Goal: Task Accomplishment & Management: Complete application form

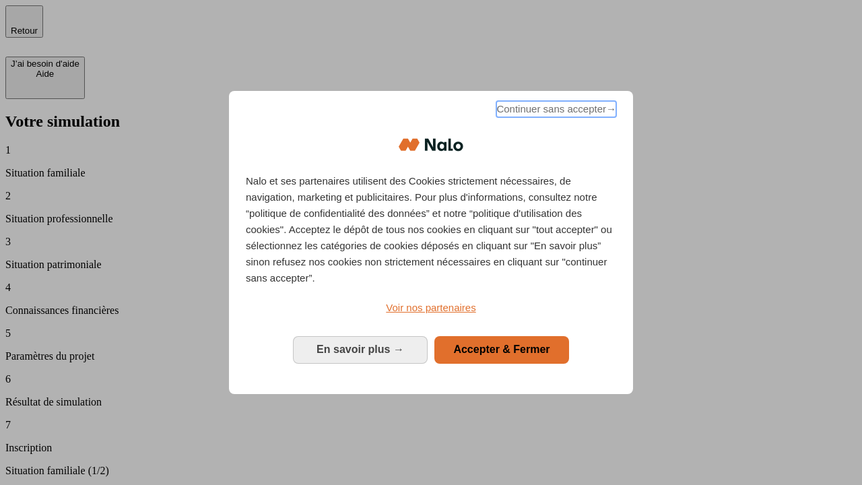
click at [555, 111] on span "Continuer sans accepter →" at bounding box center [556, 109] width 120 height 16
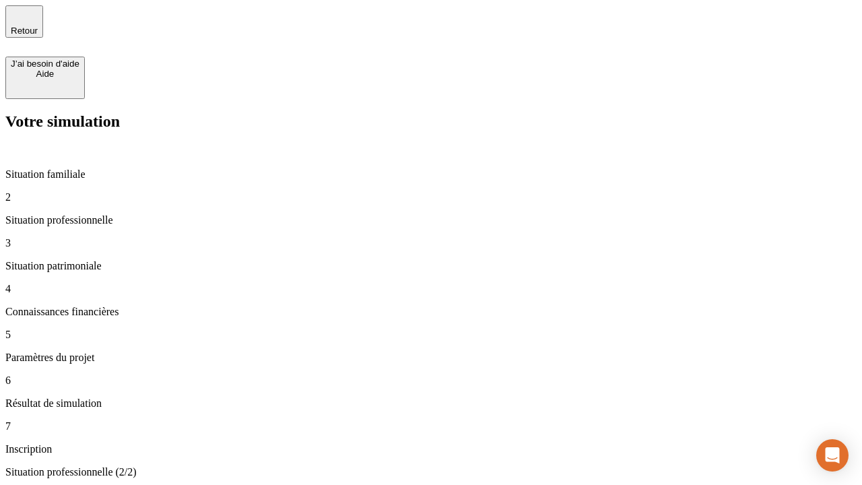
type input "30 000"
type input "0"
type input "1 000"
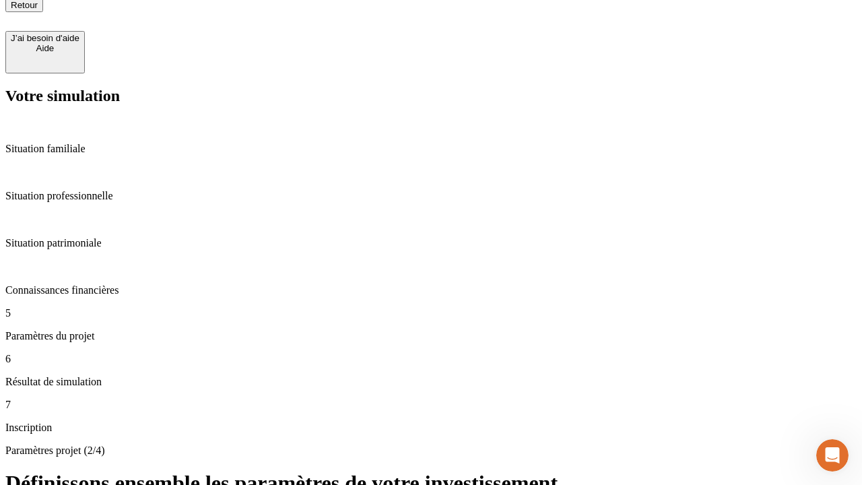
type input "40"
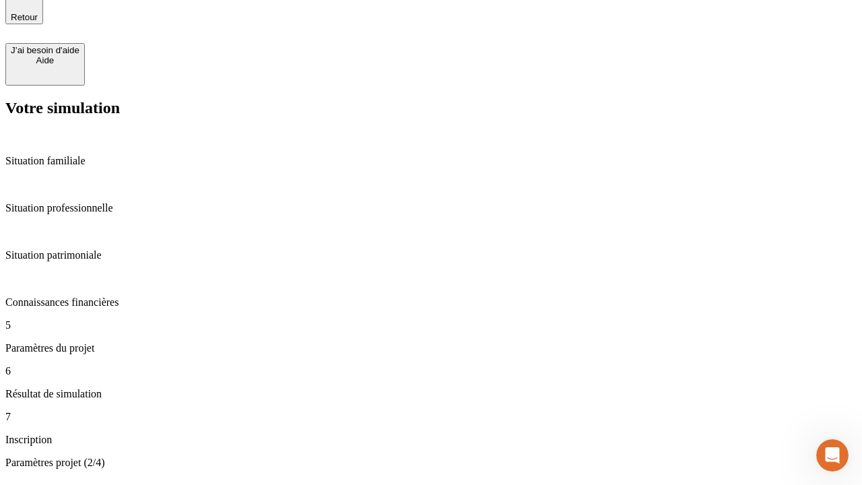
type input "200 000"
type input "640"
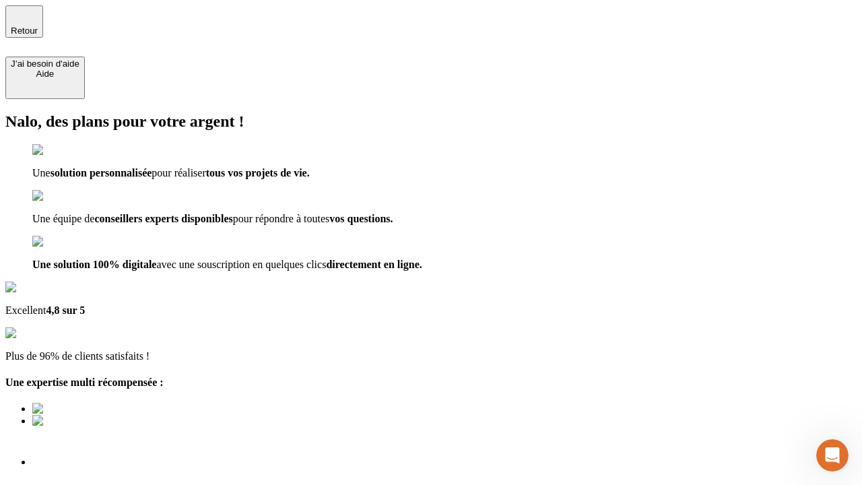
scroll to position [9, 0]
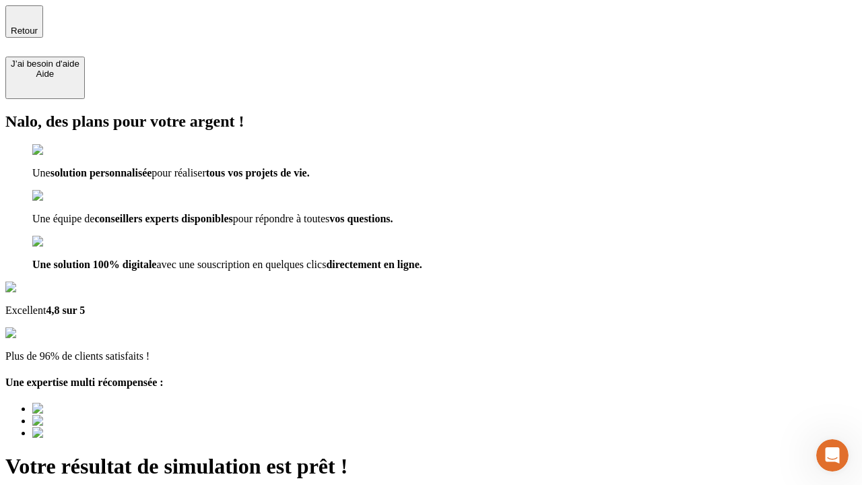
type input "[EMAIL_ADDRESS][DOMAIN_NAME]"
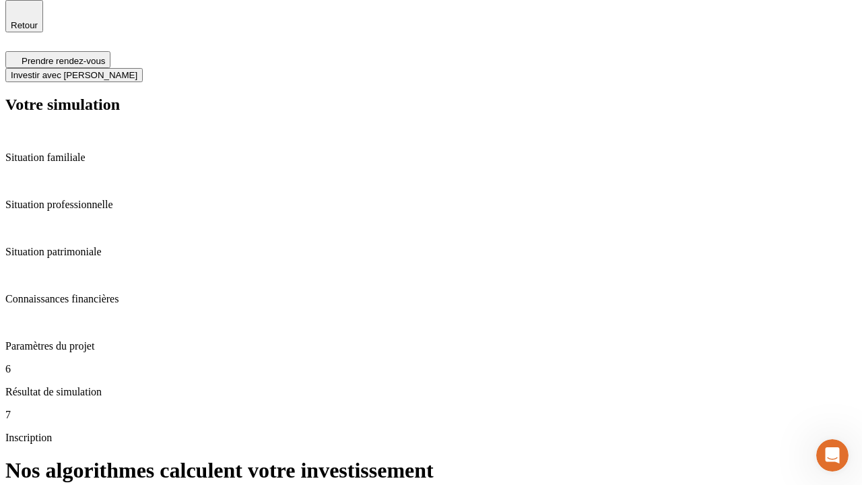
click at [137, 70] on span "Investir avec [PERSON_NAME]" at bounding box center [74, 75] width 127 height 10
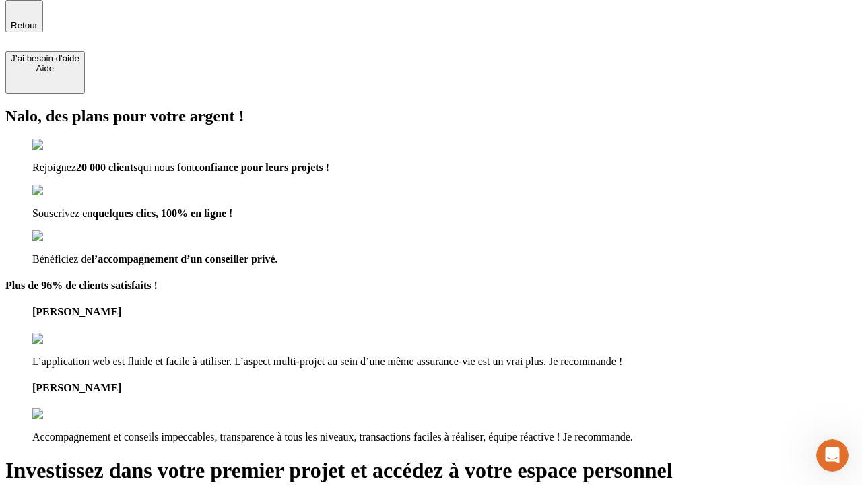
scroll to position [4, 0]
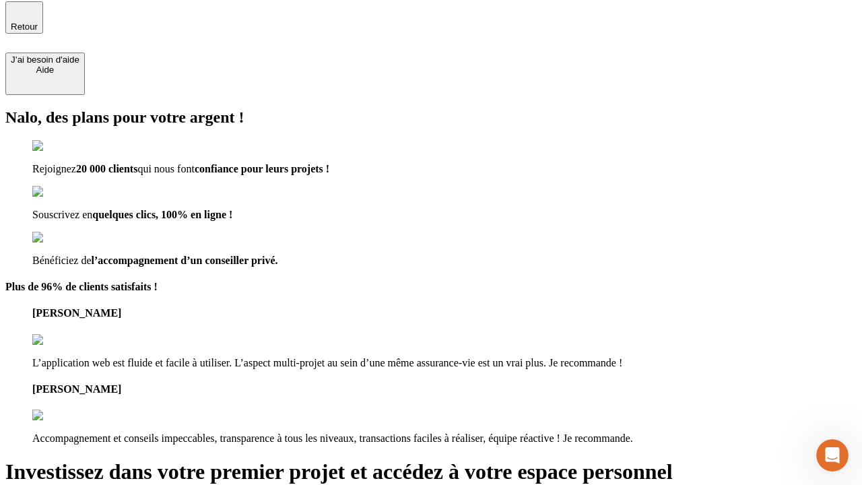
type input "abc"
